Goal: Complete application form

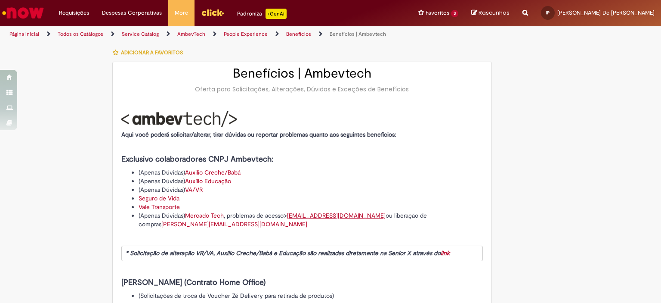
type input "********"
type input "**********"
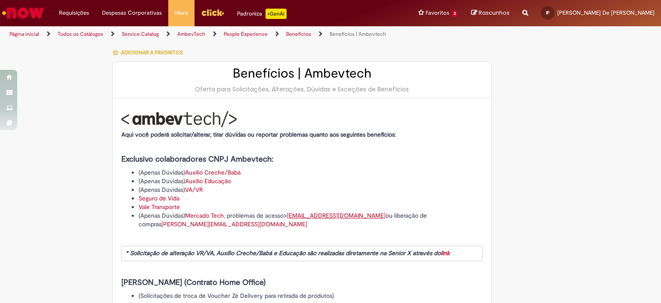
type input "**********"
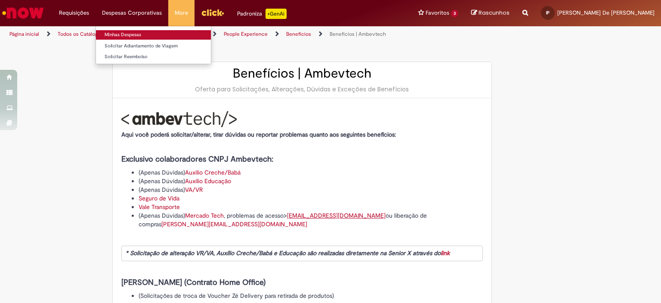
click at [138, 32] on link "Minhas Despesas" at bounding box center [153, 34] width 115 height 9
